Goal: Task Accomplishment & Management: Use online tool/utility

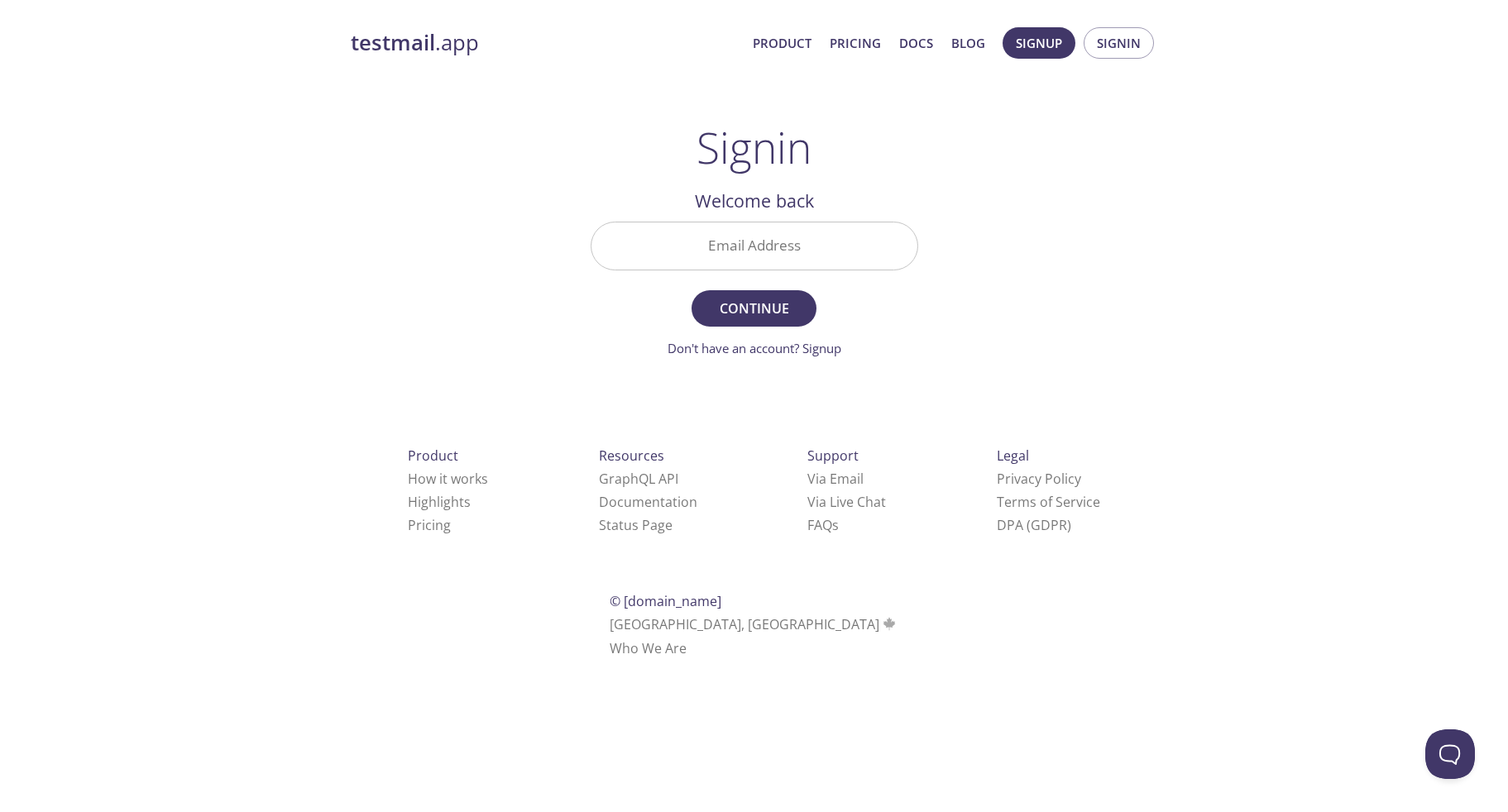
click at [423, 261] on input "Email Address" at bounding box center [754, 246] width 326 height 47
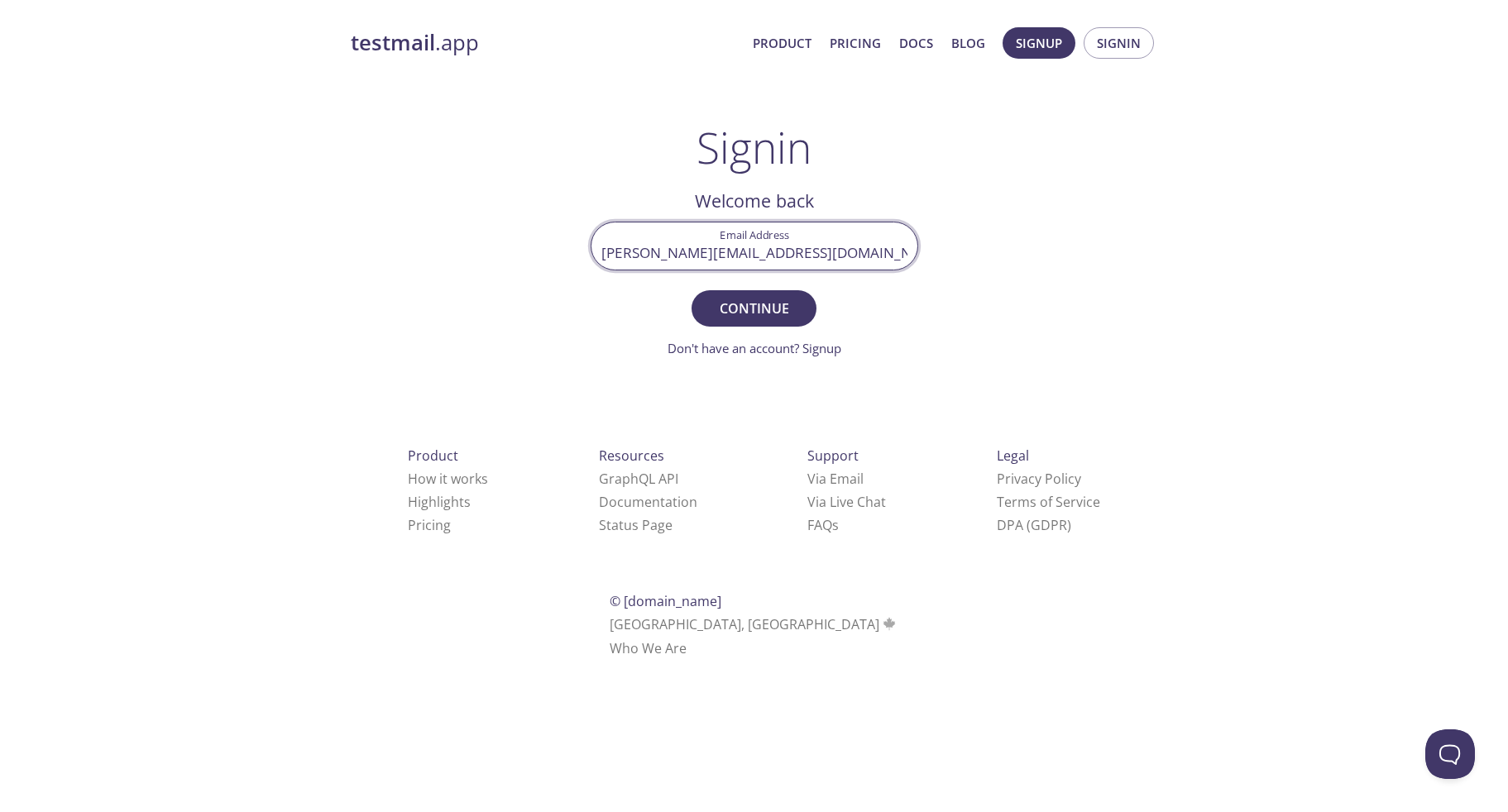
type input "[PERSON_NAME][EMAIL_ADDRESS][DOMAIN_NAME]"
click at [423, 290] on button "Continue" at bounding box center [754, 308] width 125 height 37
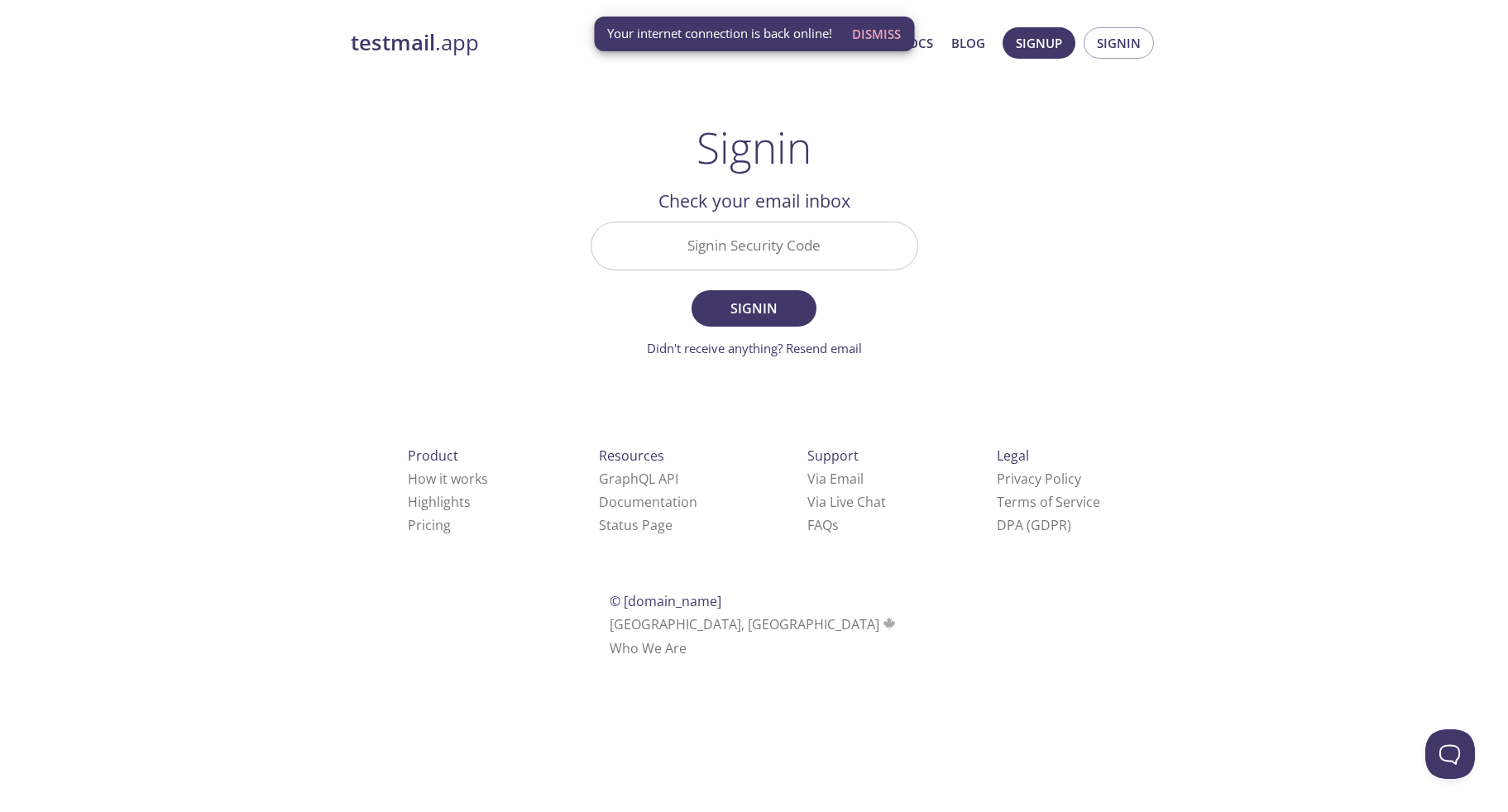
click at [423, 241] on input "Signin Security Code" at bounding box center [754, 246] width 326 height 47
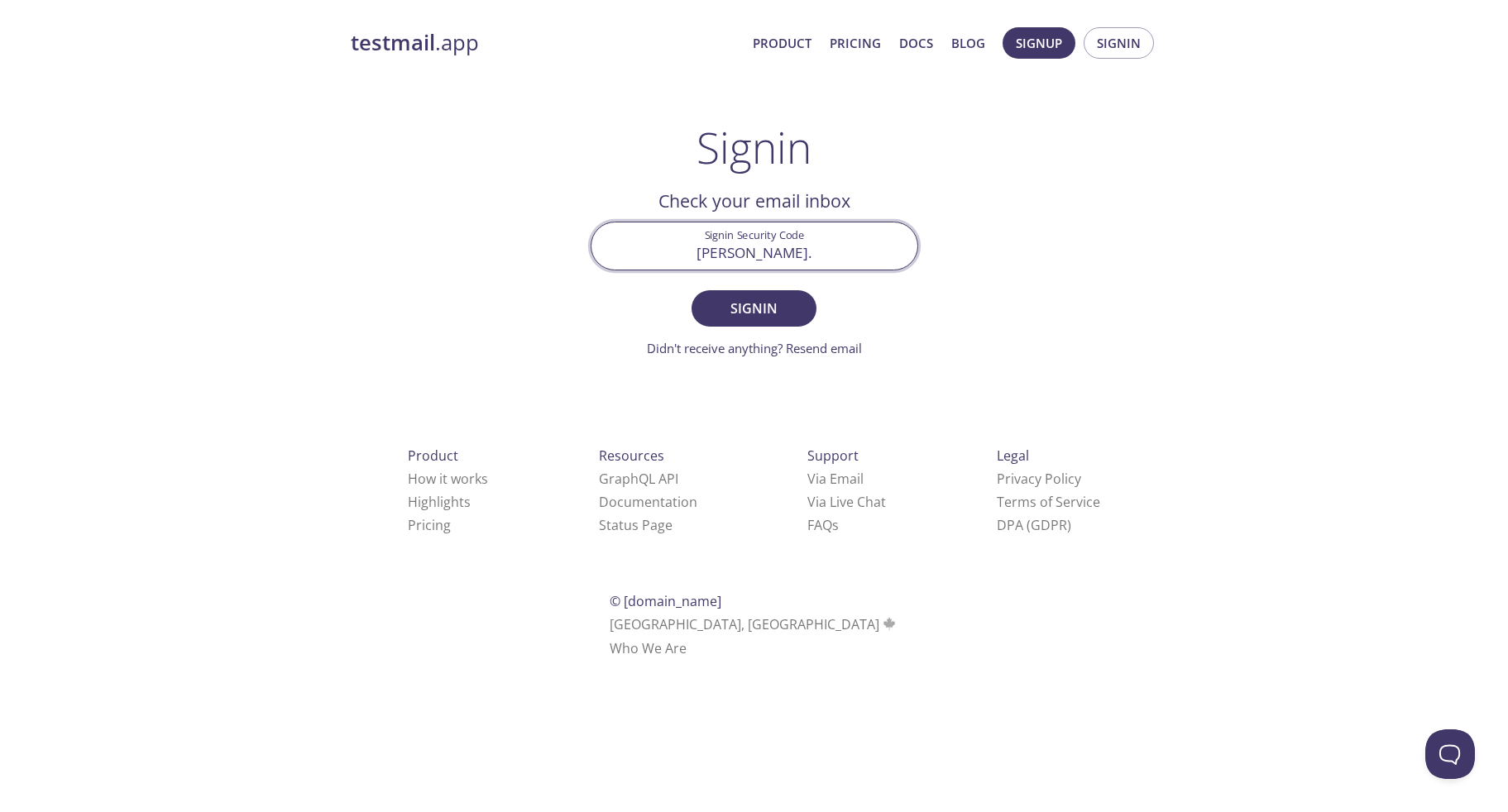
click at [0, 321] on com-1password-button at bounding box center [0, 680] width 0 height 0
type input "[PERSON_NAME][EMAIL_ADDRESS][DOMAIN_NAME]"
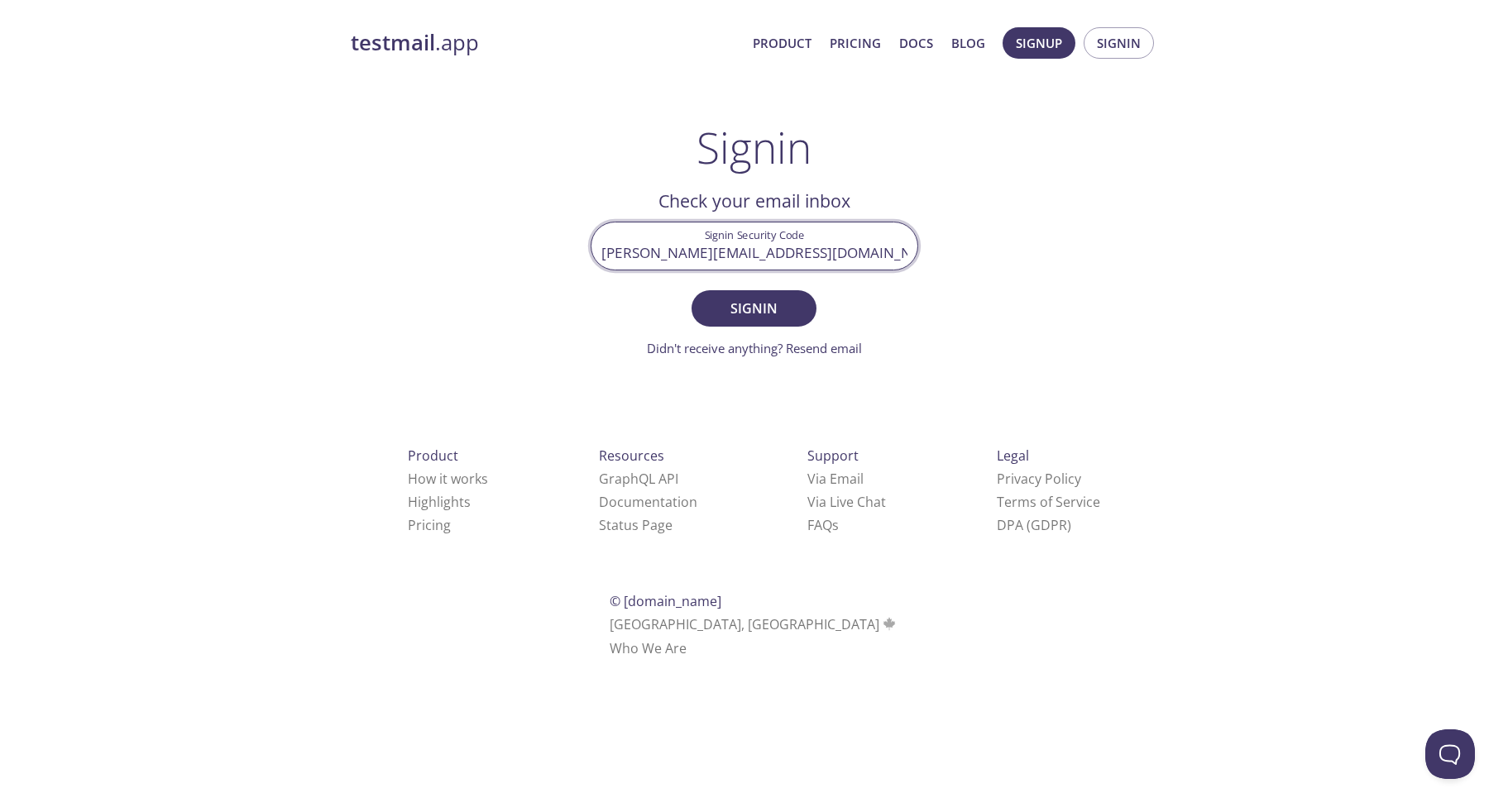
click at [423, 290] on button "Signin" at bounding box center [754, 308] width 125 height 37
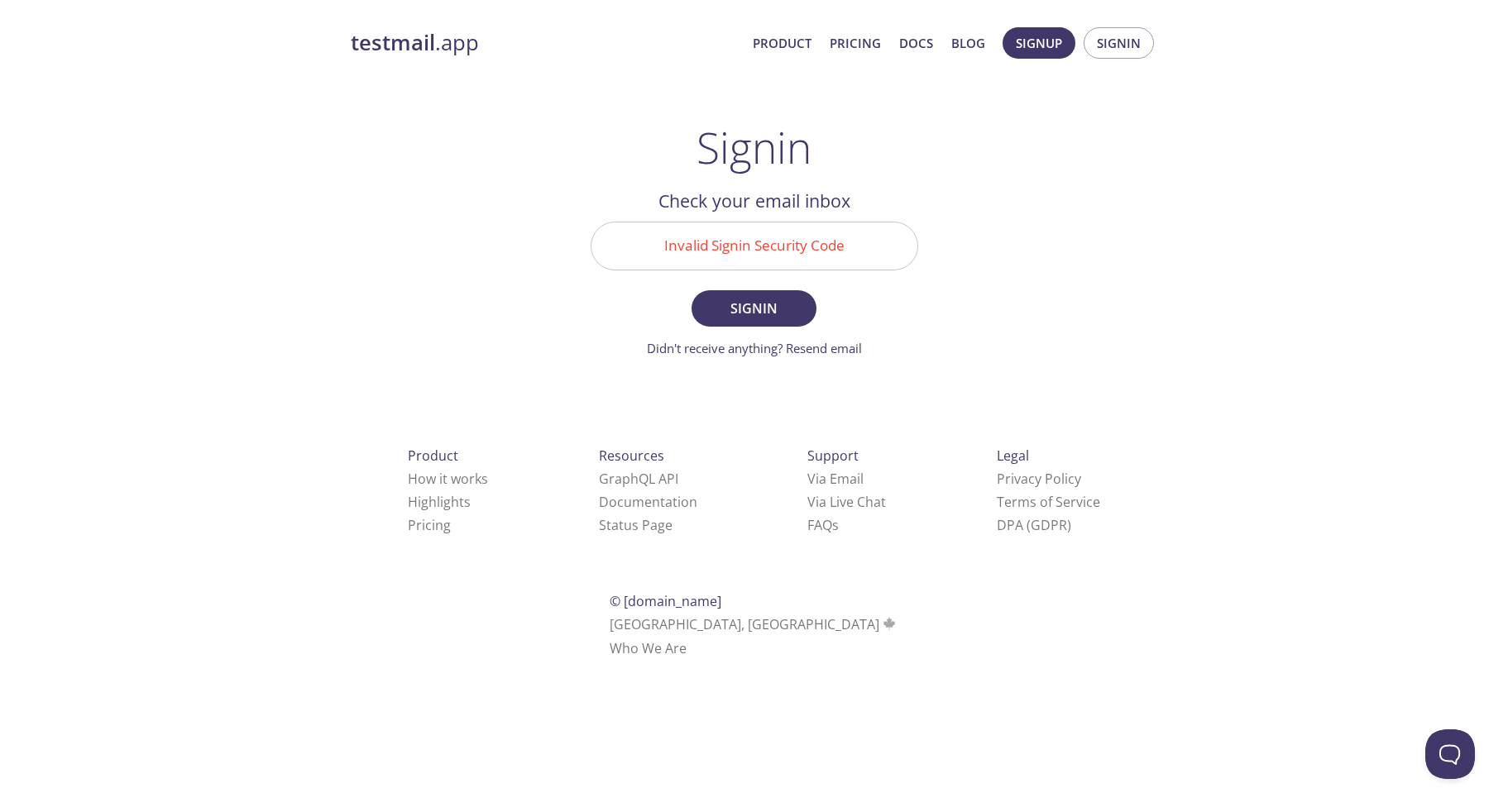
click at [423, 301] on div "testmail .app Product Pricing Docs Blog Signup Signin Signin Welcome back Email…" at bounding box center [754, 362] width 847 height 690
click at [423, 246] on input "Invalid Signin Security Code" at bounding box center [754, 246] width 326 height 47
type input "2F1YCK8"
click at [423, 290] on button "Signin" at bounding box center [754, 308] width 125 height 37
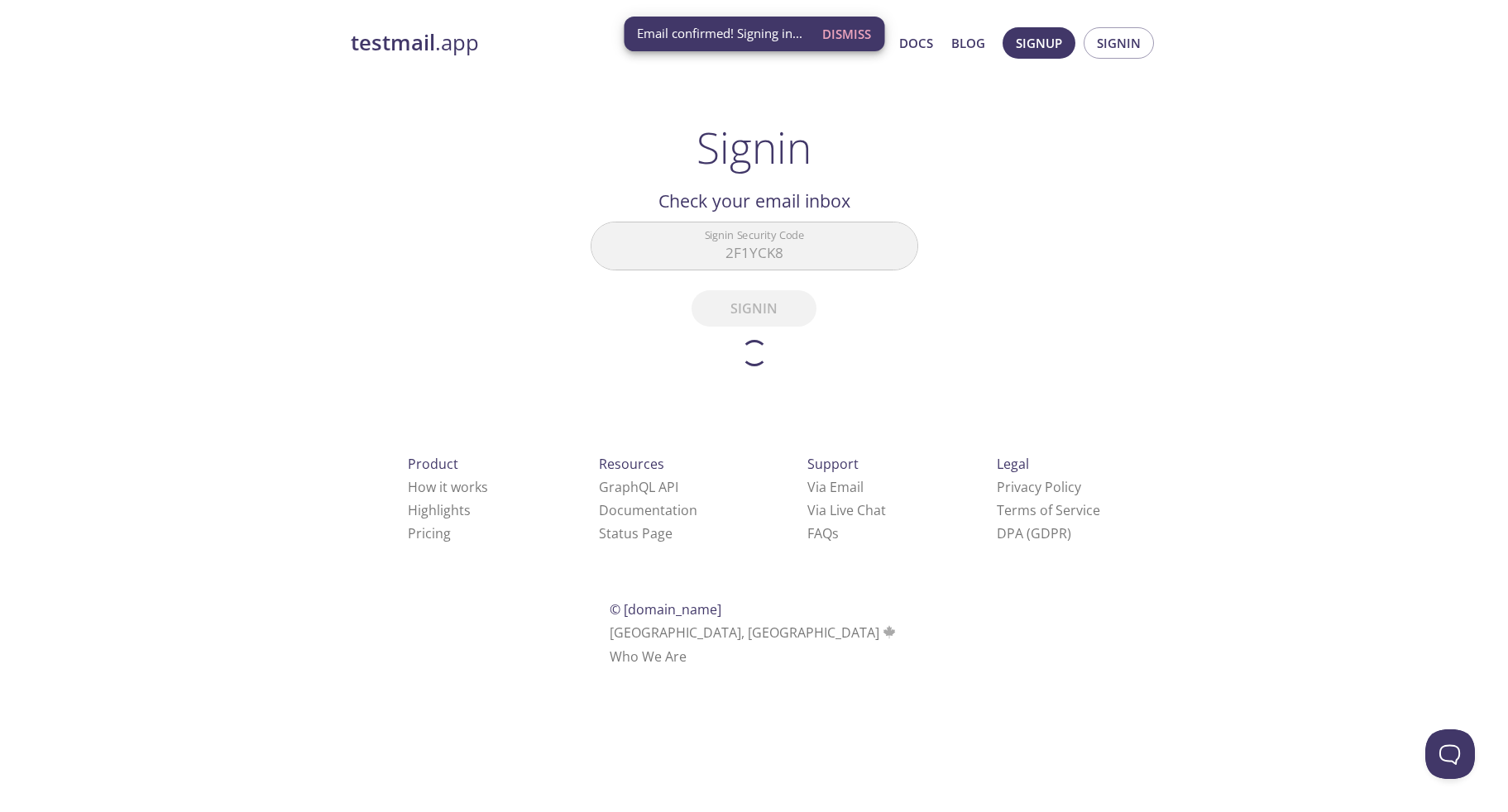
click at [423, 251] on div "testmail .app Product Pricing Docs Blog Signup Signin Signin Welcome back Email…" at bounding box center [754, 365] width 847 height 697
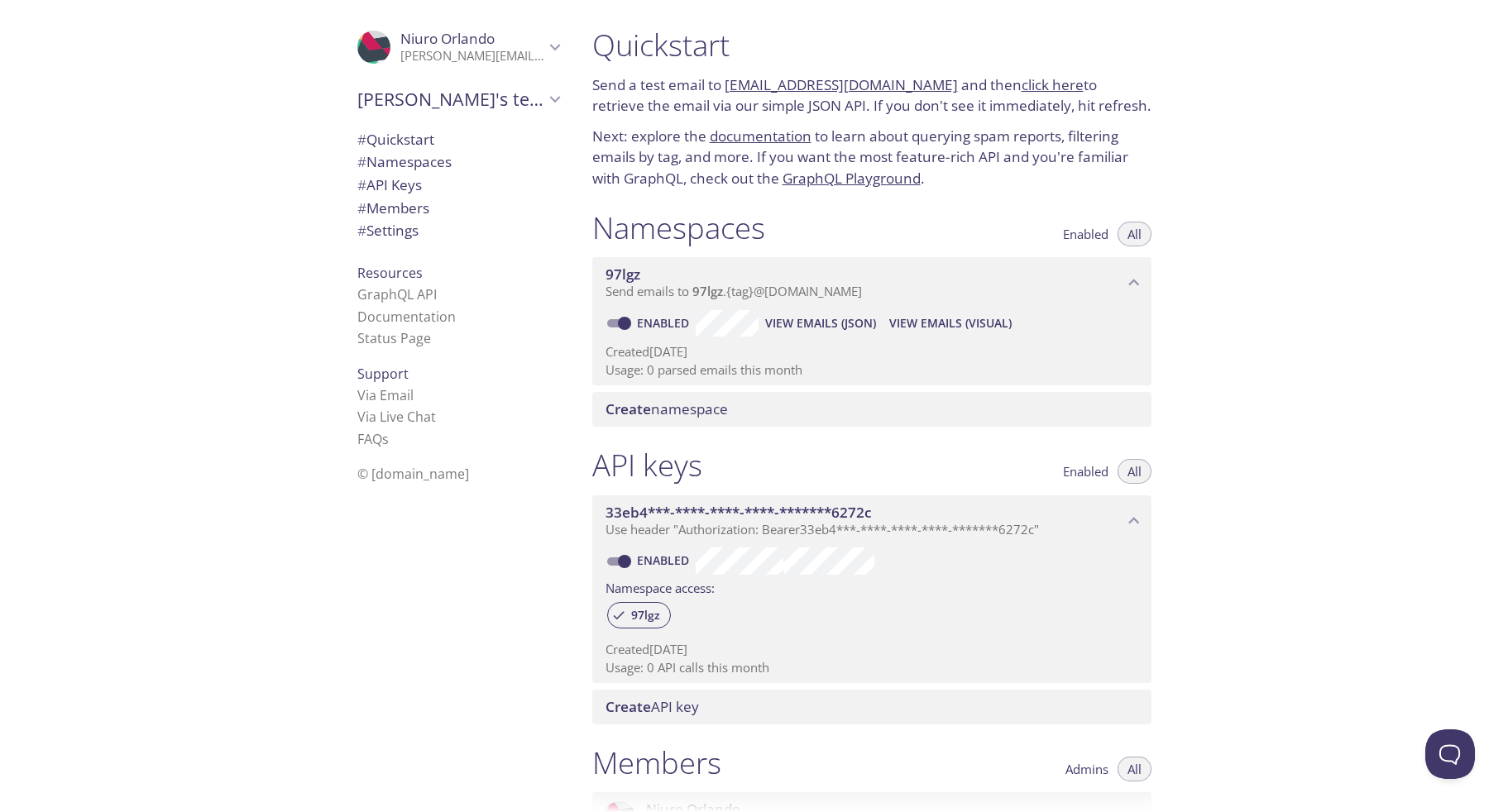
click at [423, 318] on span "View Emails (Visual)" at bounding box center [951, 323] width 123 height 20
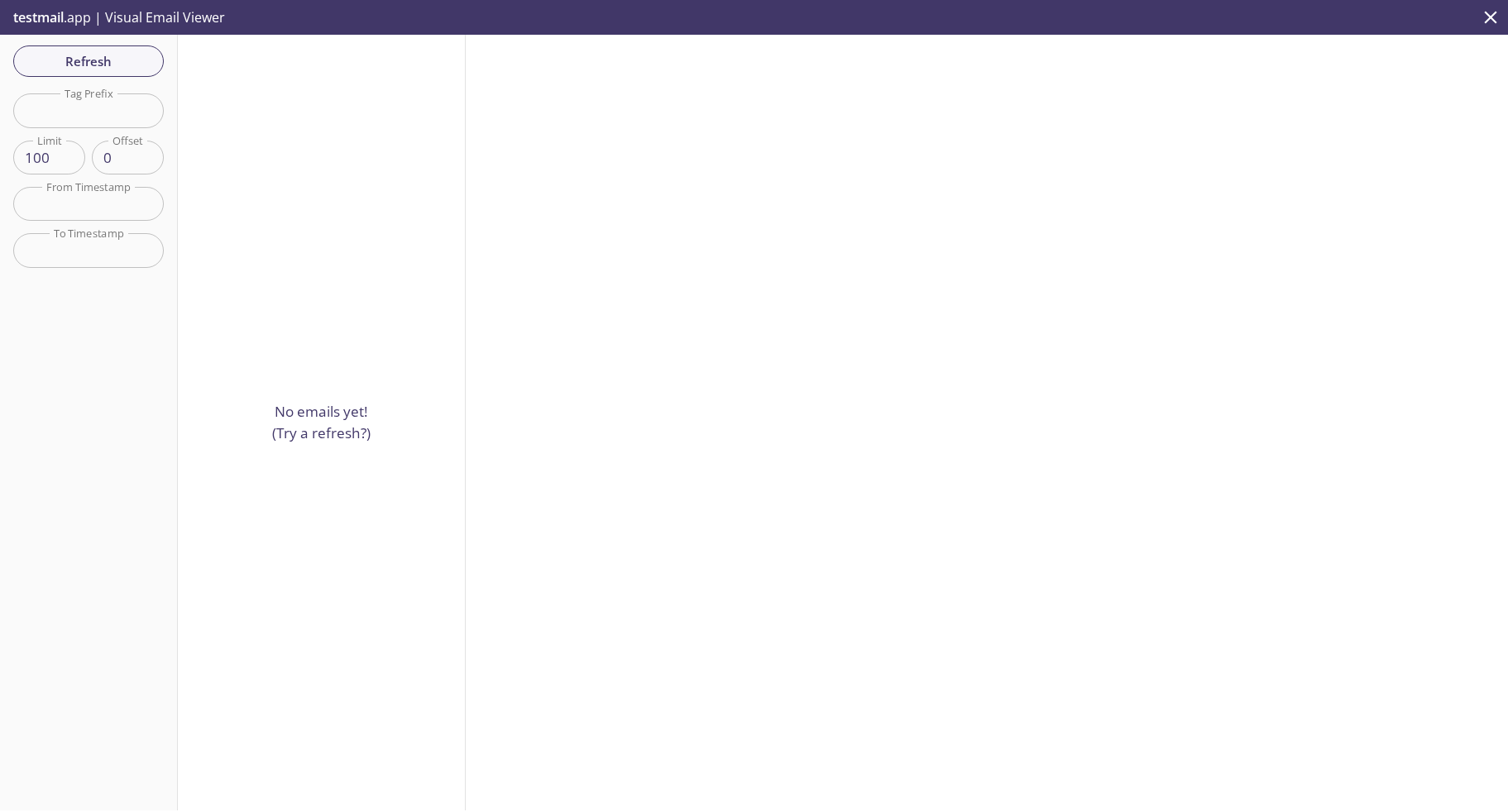
click at [71, 96] on input "text" at bounding box center [88, 111] width 150 height 34
type input "kami"
click at [85, 285] on button "Reset" at bounding box center [88, 299] width 60 height 32
click at [84, 60] on span "Refresh" at bounding box center [89, 61] width 125 height 22
click at [85, 63] on span "Refresh" at bounding box center [89, 61] width 125 height 22
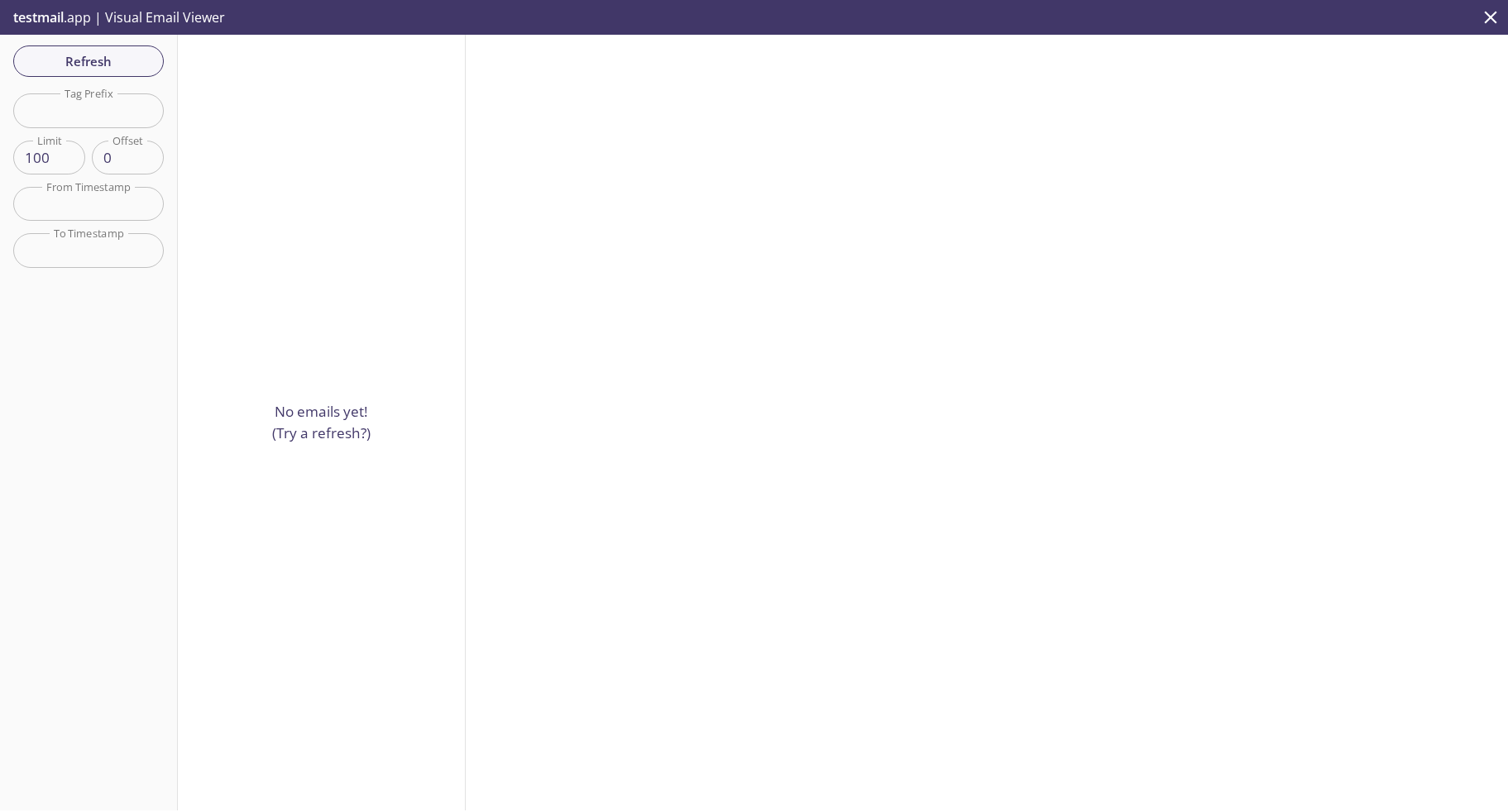
click at [217, 28] on p "testmail .app | Visual Email Viewer" at bounding box center [118, 17] width 235 height 35
click at [205, 22] on p "testmail .app | Visual Email Viewer" at bounding box center [118, 17] width 235 height 35
click at [41, 13] on span "testmail" at bounding box center [38, 17] width 50 height 18
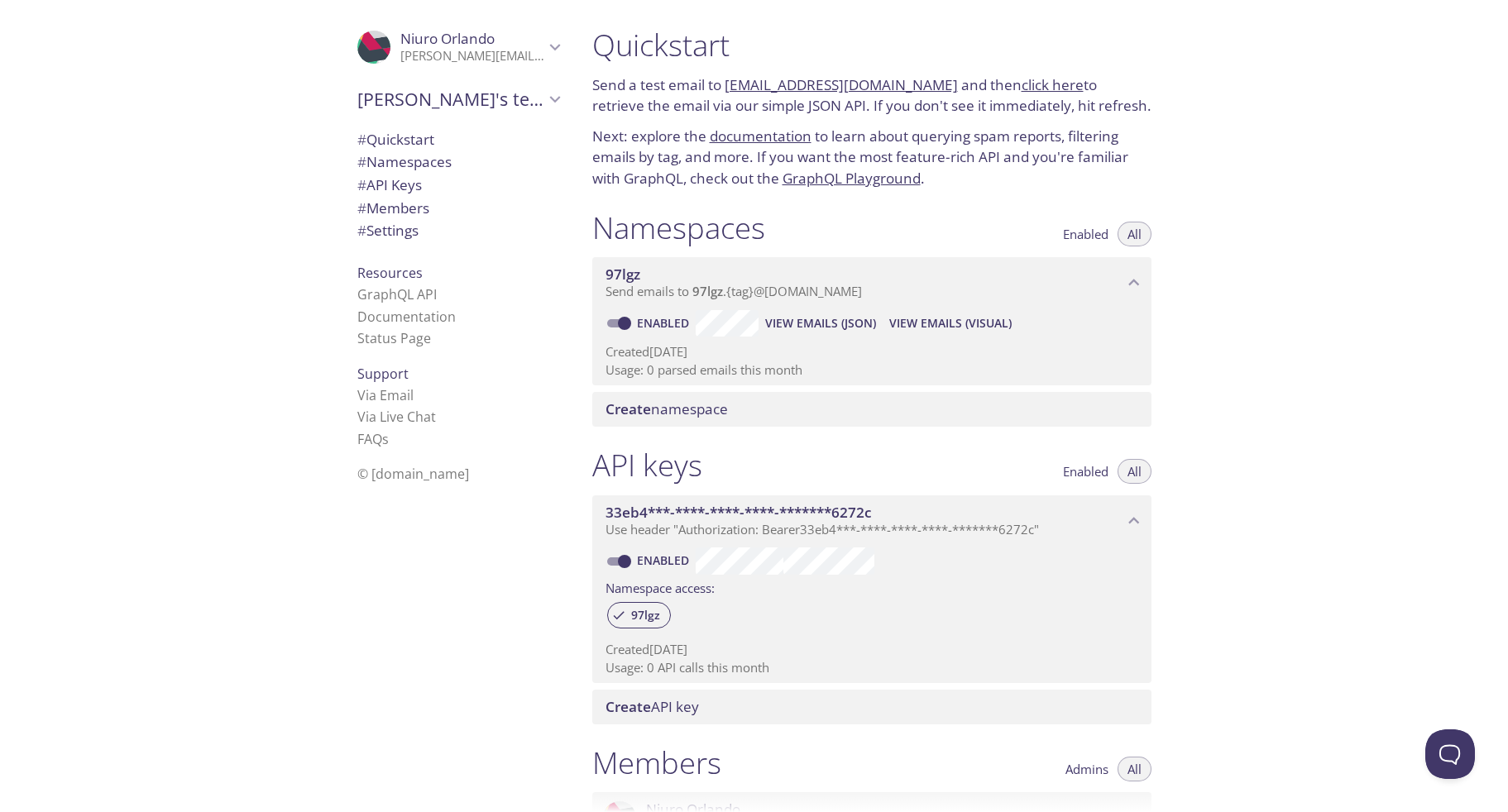
click at [423, 117] on div "Quickstart Send a test email to [EMAIL_ADDRESS][DOMAIN_NAME] and then click her…" at bounding box center [872, 108] width 586 height 183
